Goal: Task Accomplishment & Management: Complete application form

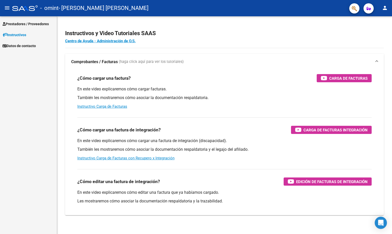
click at [46, 22] on span "Prestadores / Proveedores" at bounding box center [26, 24] width 46 height 6
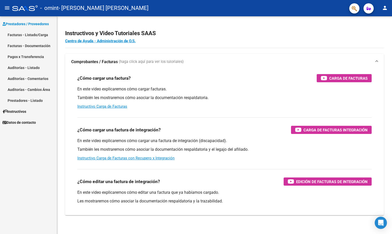
click at [44, 44] on link "Facturas - Documentación" at bounding box center [28, 45] width 57 height 11
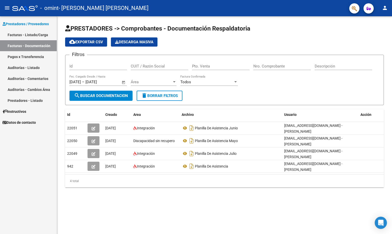
click at [32, 32] on link "Facturas - Listado/Carga" at bounding box center [28, 34] width 57 height 11
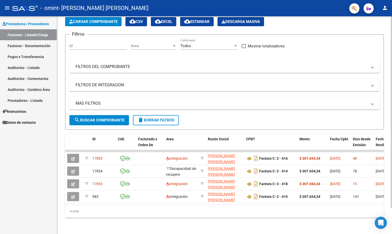
scroll to position [4, 0]
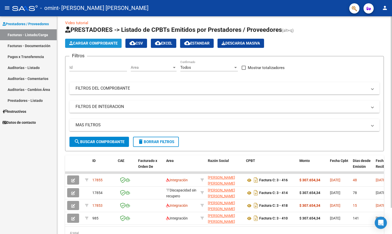
click at [117, 44] on span "Cargar Comprobante" at bounding box center [93, 43] width 48 height 5
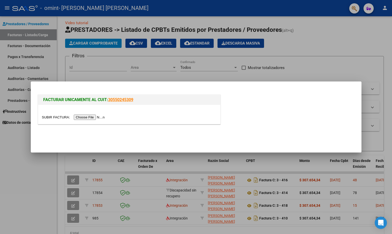
click at [87, 117] on input "file" at bounding box center [74, 117] width 64 height 5
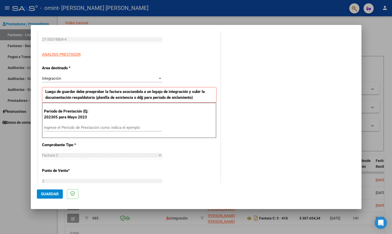
scroll to position [102, 0]
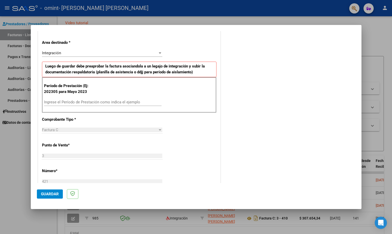
click at [113, 101] on input "Ingrese el Período de Prestación como indica el ejemplo" at bounding box center [103, 102] width 118 height 5
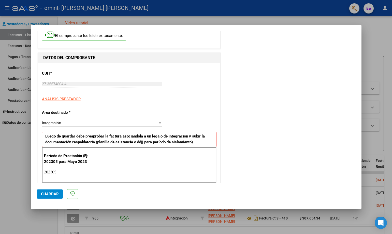
scroll to position [0, 0]
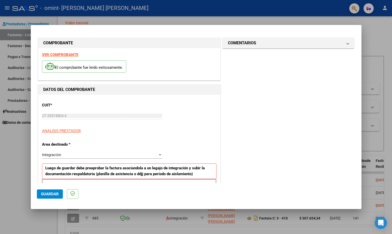
type input "202305"
click at [50, 195] on span "Guardar" at bounding box center [50, 194] width 18 height 5
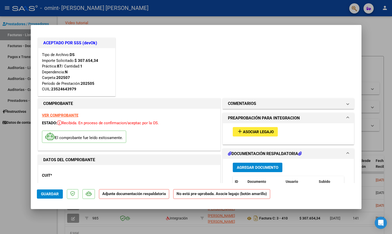
scroll to position [25, 0]
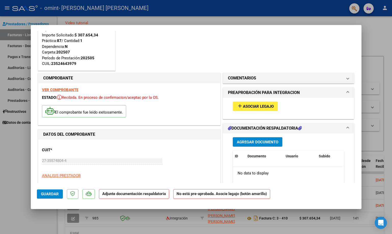
click at [233, 128] on h1 "DOCUMENTACIÓN RESPALDATORIA" at bounding box center [265, 128] width 74 height 6
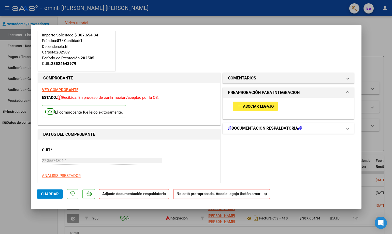
click at [233, 128] on h1 "DOCUMENTACIÓN RESPALDATORIA" at bounding box center [265, 128] width 74 height 6
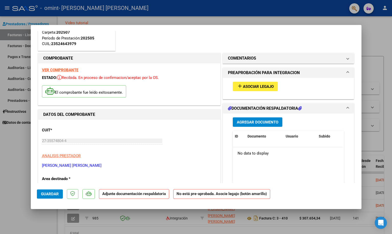
scroll to position [0, 0]
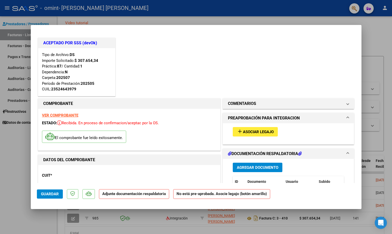
click at [241, 150] on mat-expansion-panel-header "DOCUMENTACIÓN RESPALDATORIA" at bounding box center [288, 154] width 131 height 10
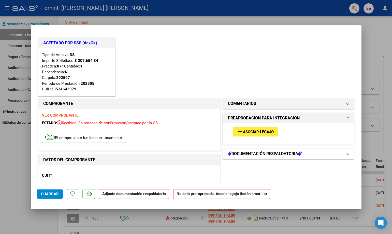
click at [241, 150] on mat-expansion-panel-header "DOCUMENTACIÓN RESPALDATORIA" at bounding box center [288, 154] width 131 height 10
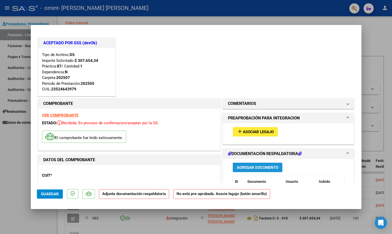
click at [238, 166] on span "Agregar Documento" at bounding box center [257, 167] width 41 height 5
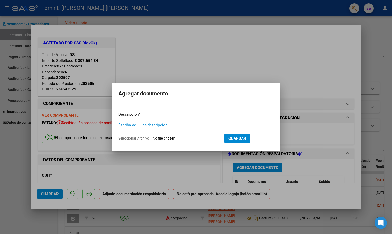
click at [192, 126] on input "Escriba aquí una descripcion" at bounding box center [171, 125] width 107 height 5
type input "planilla de asistencia [DATE]"
click at [170, 138] on input "Seleccionar Archivo" at bounding box center [186, 138] width 67 height 5
type input "C:\fakepath\planilla de asistencia - [DATE] -[PERSON_NAME].pdf"
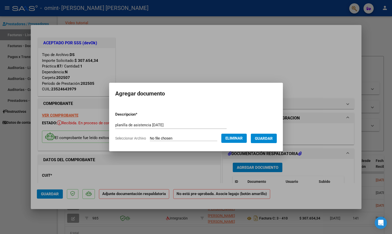
click at [243, 136] on span "Eliminar" at bounding box center [234, 138] width 17 height 5
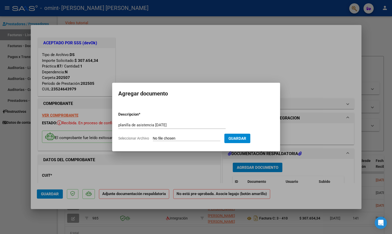
click at [145, 139] on span "Seleccionar Archivo" at bounding box center [133, 138] width 31 height 4
click at [153, 139] on input "Seleccionar Archivo" at bounding box center [186, 138] width 67 height 5
type input "C:\fakepath\planilla de asistencia - [DATE] -[PERSON_NAME].pdf"
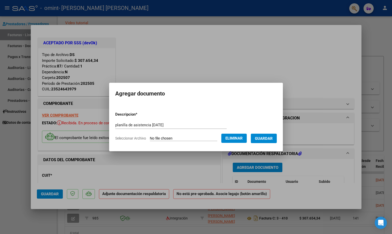
click at [266, 136] on span "Guardar" at bounding box center [264, 138] width 18 height 5
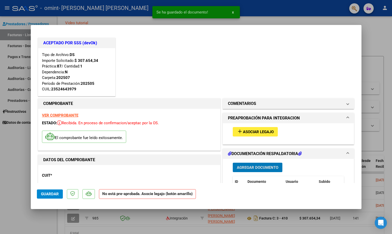
click at [263, 131] on span "Asociar Legajo" at bounding box center [258, 132] width 31 height 5
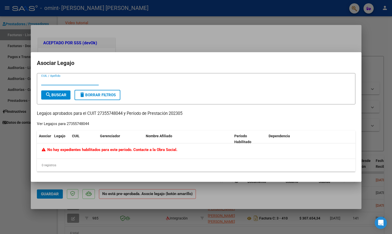
click at [61, 81] on input "CUIL / Apellido" at bounding box center [70, 81] width 58 height 5
type input "[PERSON_NAME]"
click at [61, 93] on span "search Buscar" at bounding box center [55, 95] width 21 height 5
click at [71, 123] on div "Ver Legajos para 27355748044" at bounding box center [63, 124] width 52 height 6
click at [65, 80] on input "[PERSON_NAME]" at bounding box center [70, 81] width 58 height 5
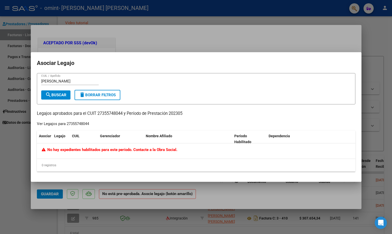
click at [254, 65] on h2 "Asociar Legajo" at bounding box center [196, 63] width 319 height 10
click at [89, 96] on span "delete Borrar Filtros" at bounding box center [97, 95] width 37 height 5
click at [324, 44] on div at bounding box center [196, 117] width 392 height 234
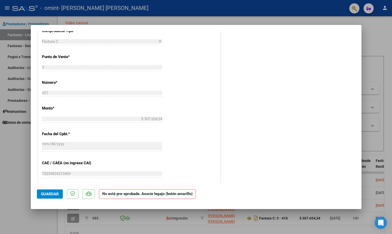
scroll to position [280, 0]
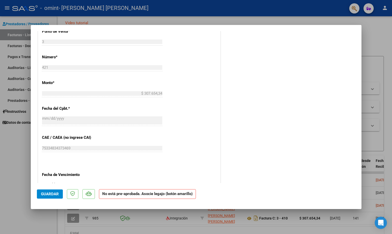
click at [44, 191] on button "Guardar" at bounding box center [50, 193] width 26 height 9
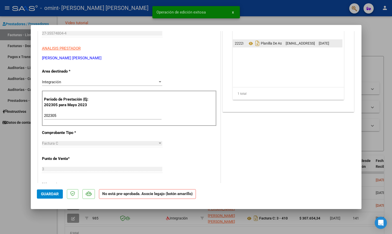
scroll to position [25, 0]
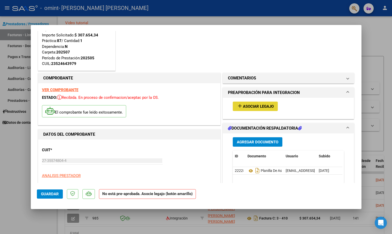
click at [246, 104] on span "Asociar Legajo" at bounding box center [258, 106] width 31 height 5
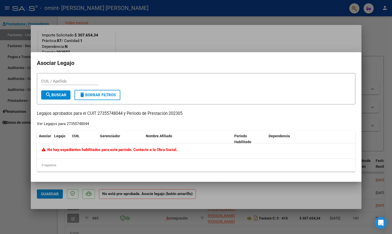
click at [332, 39] on div at bounding box center [196, 117] width 392 height 234
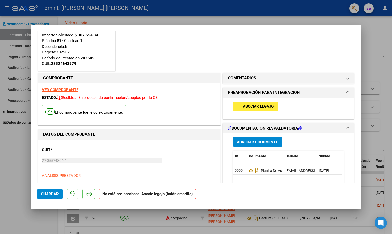
scroll to position [0, 0]
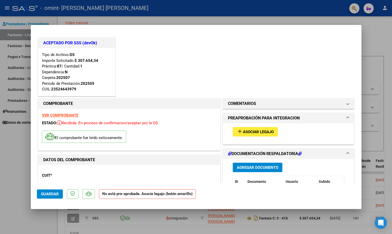
click at [381, 27] on div at bounding box center [196, 117] width 392 height 234
type input "$ 0,00"
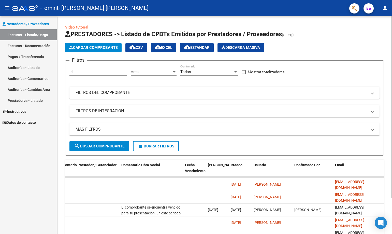
scroll to position [43, 0]
